Goal: Information Seeking & Learning: Understand process/instructions

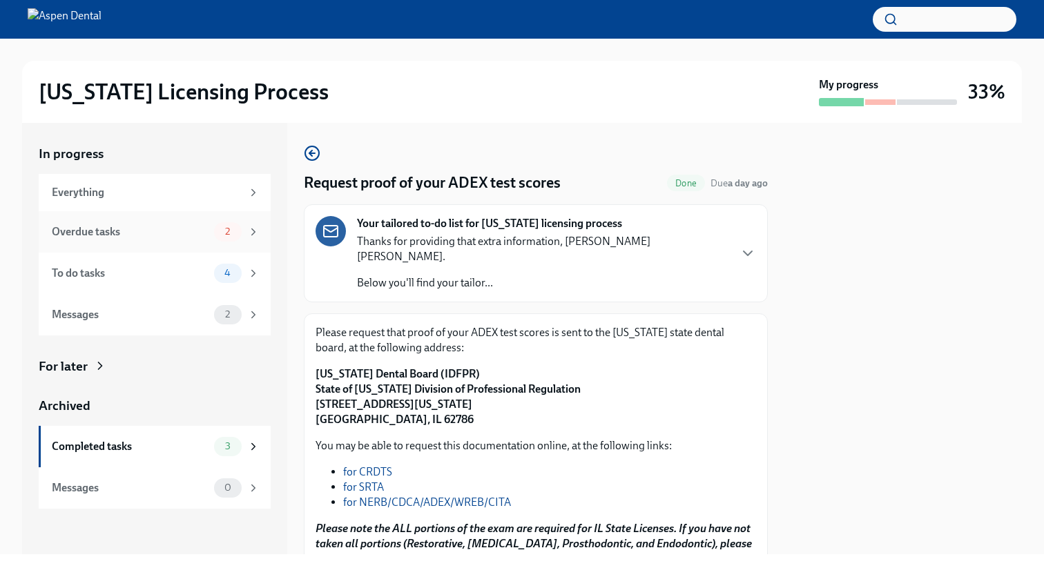
click at [195, 229] on div "Overdue tasks" at bounding box center [130, 231] width 157 height 15
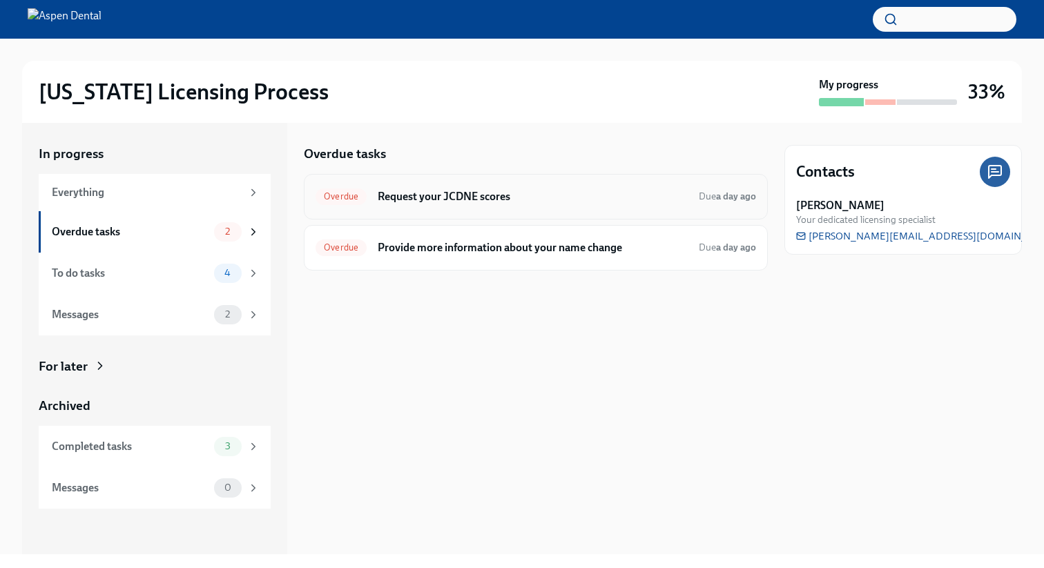
click at [422, 202] on h6 "Request your JCDNE scores" at bounding box center [533, 196] width 310 height 15
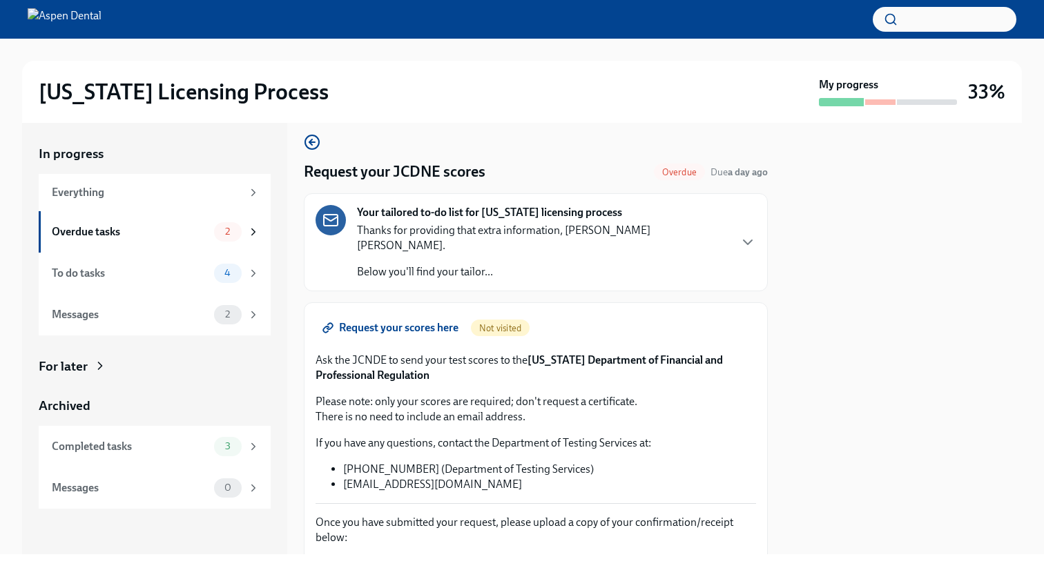
scroll to position [14, 0]
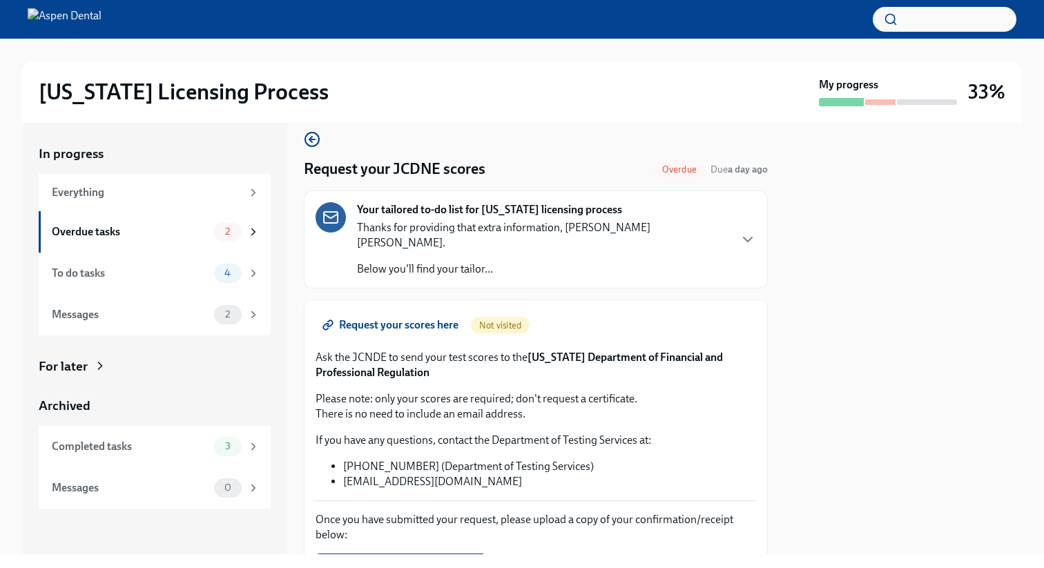
click at [533, 351] on strong "[US_STATE] Department of Financial and Professional Regulation" at bounding box center [519, 365] width 407 height 28
click at [425, 364] on div "Request your scores here Not visited Ask the JCNDE to send your test scores to …" at bounding box center [536, 446] width 440 height 270
drag, startPoint x: 530, startPoint y: 344, endPoint x: 542, endPoint y: 358, distance: 18.1
click at [542, 358] on p "Ask the JCNDE to send your test scores to the [US_STATE] Department of Financia…" at bounding box center [536, 365] width 440 height 30
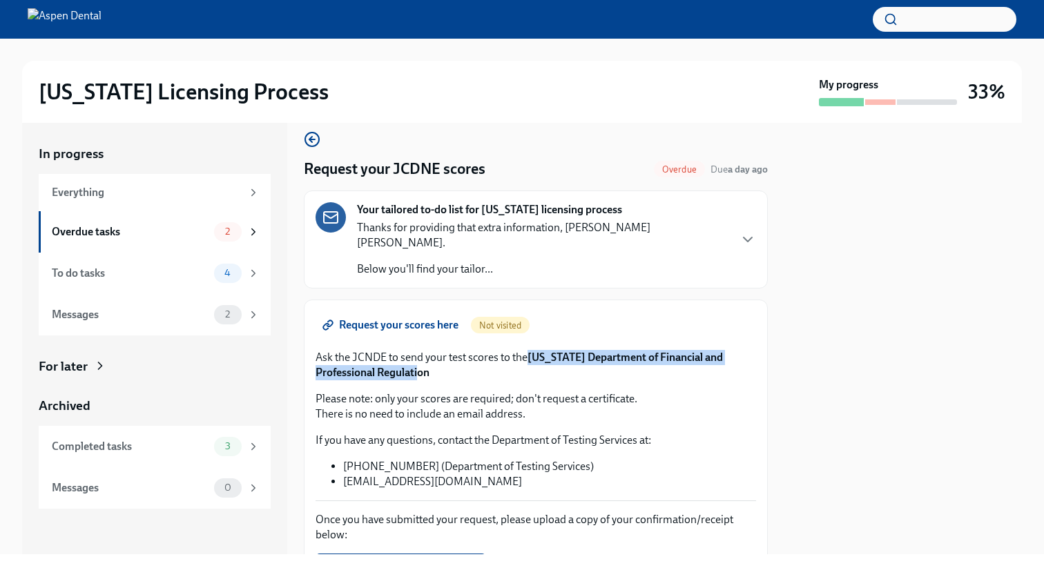
copy strong "[US_STATE] Department of Financial and Professional Regulation"
click at [565, 369] on div "Request your scores here Not visited Ask the JCNDE to send your test scores to …" at bounding box center [536, 446] width 440 height 270
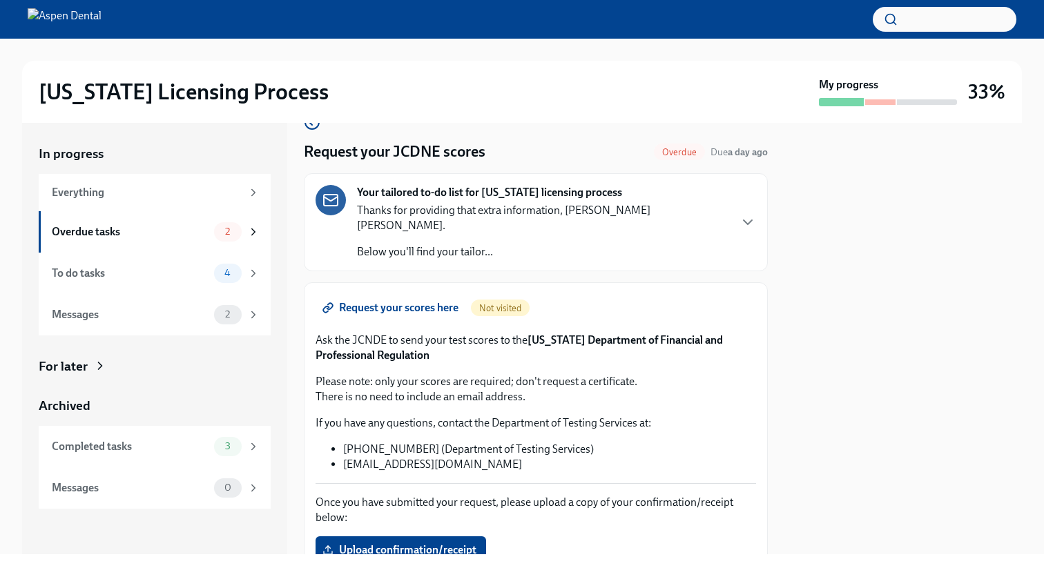
scroll to position [13, 0]
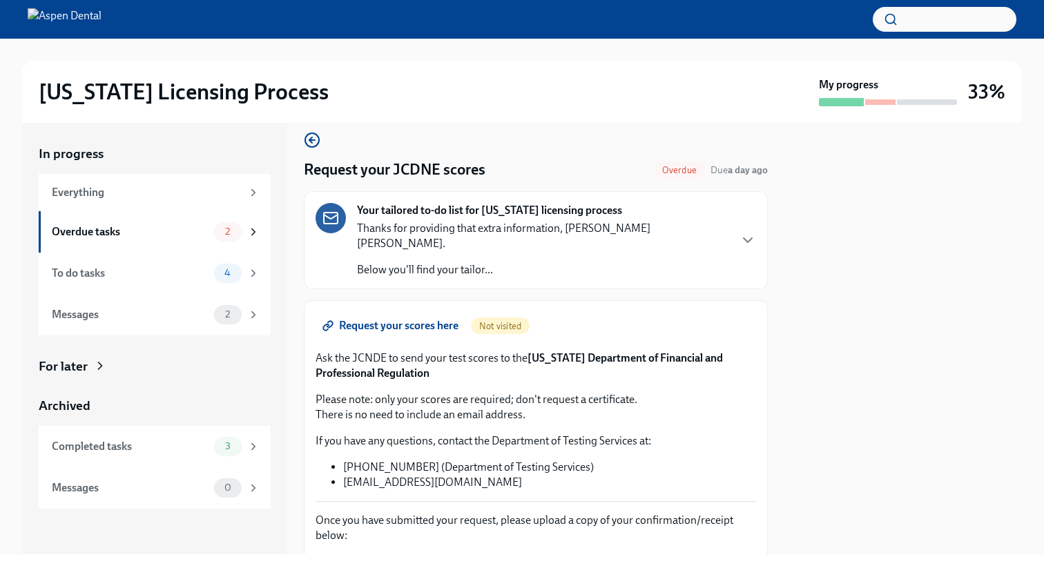
click at [423, 475] on li "[EMAIL_ADDRESS][DOMAIN_NAME]" at bounding box center [549, 482] width 413 height 15
click at [460, 475] on li "[EMAIL_ADDRESS][DOMAIN_NAME]" at bounding box center [549, 482] width 413 height 15
drag, startPoint x: 345, startPoint y: 467, endPoint x: 440, endPoint y: 471, distance: 95.4
click at [440, 475] on li "[EMAIL_ADDRESS][DOMAIN_NAME]" at bounding box center [549, 482] width 413 height 15
